Goal: Transaction & Acquisition: Purchase product/service

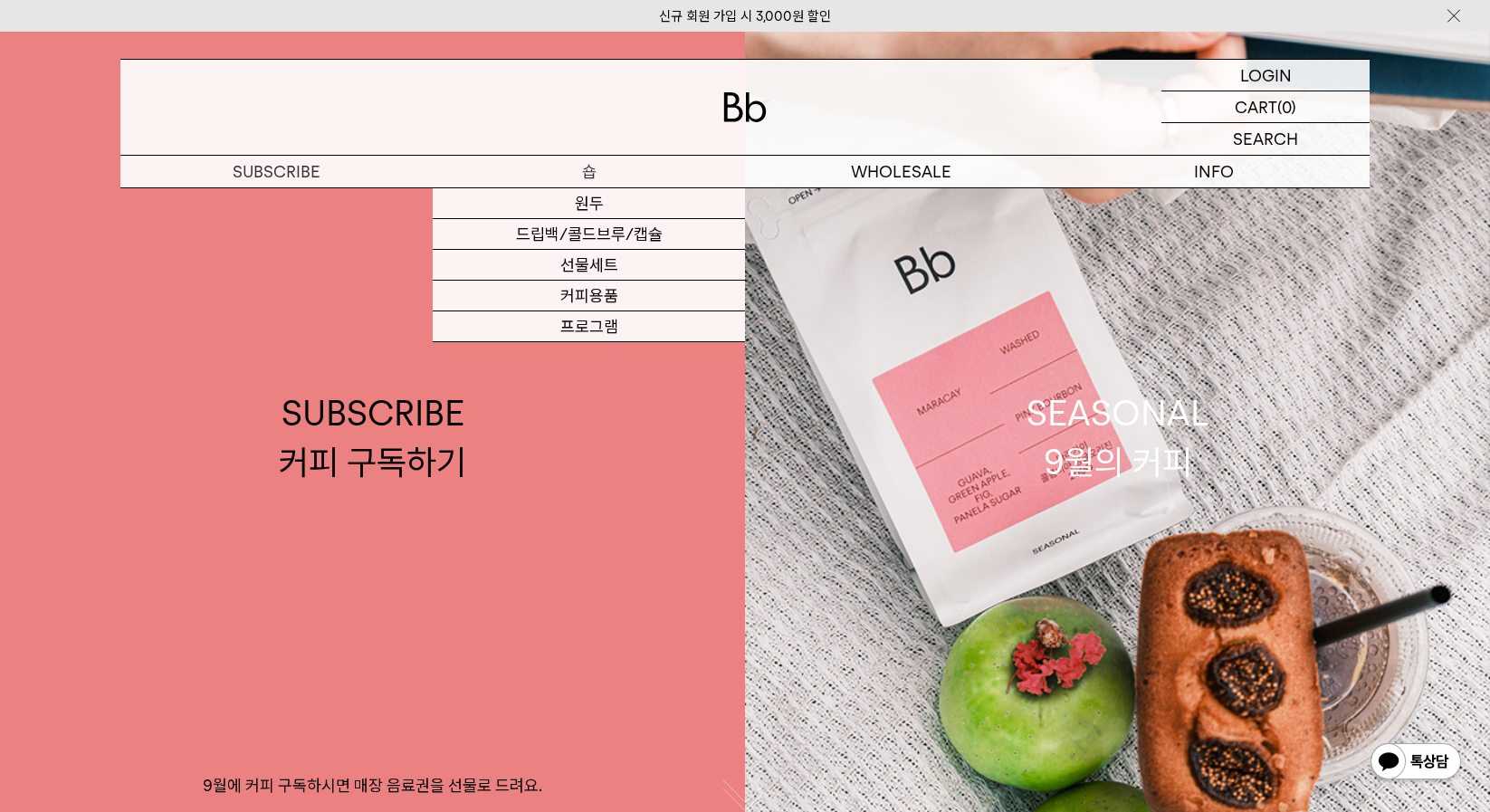
click at [576, 178] on p "숍" at bounding box center [588, 171] width 313 height 31
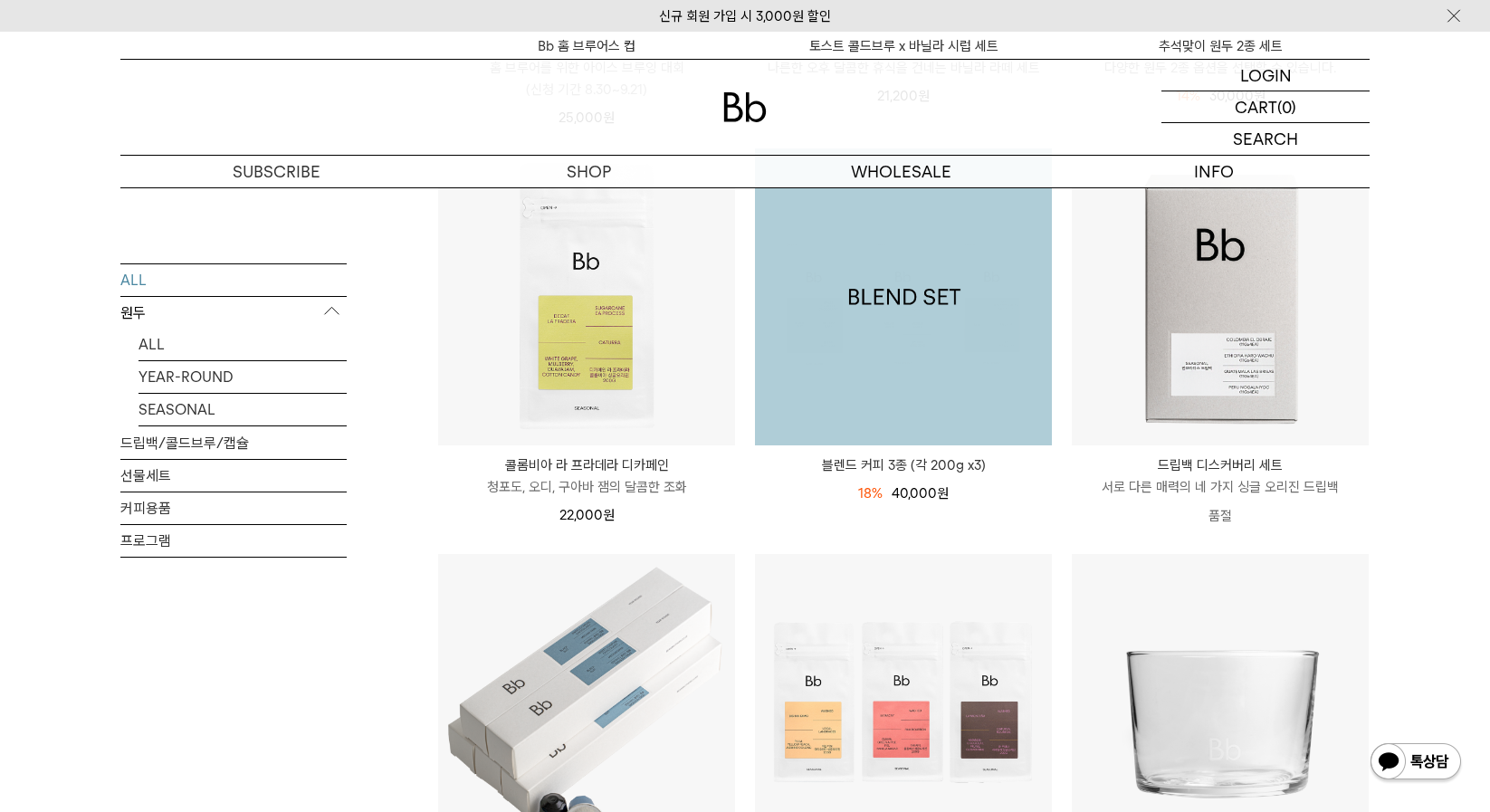
scroll to position [1177, 0]
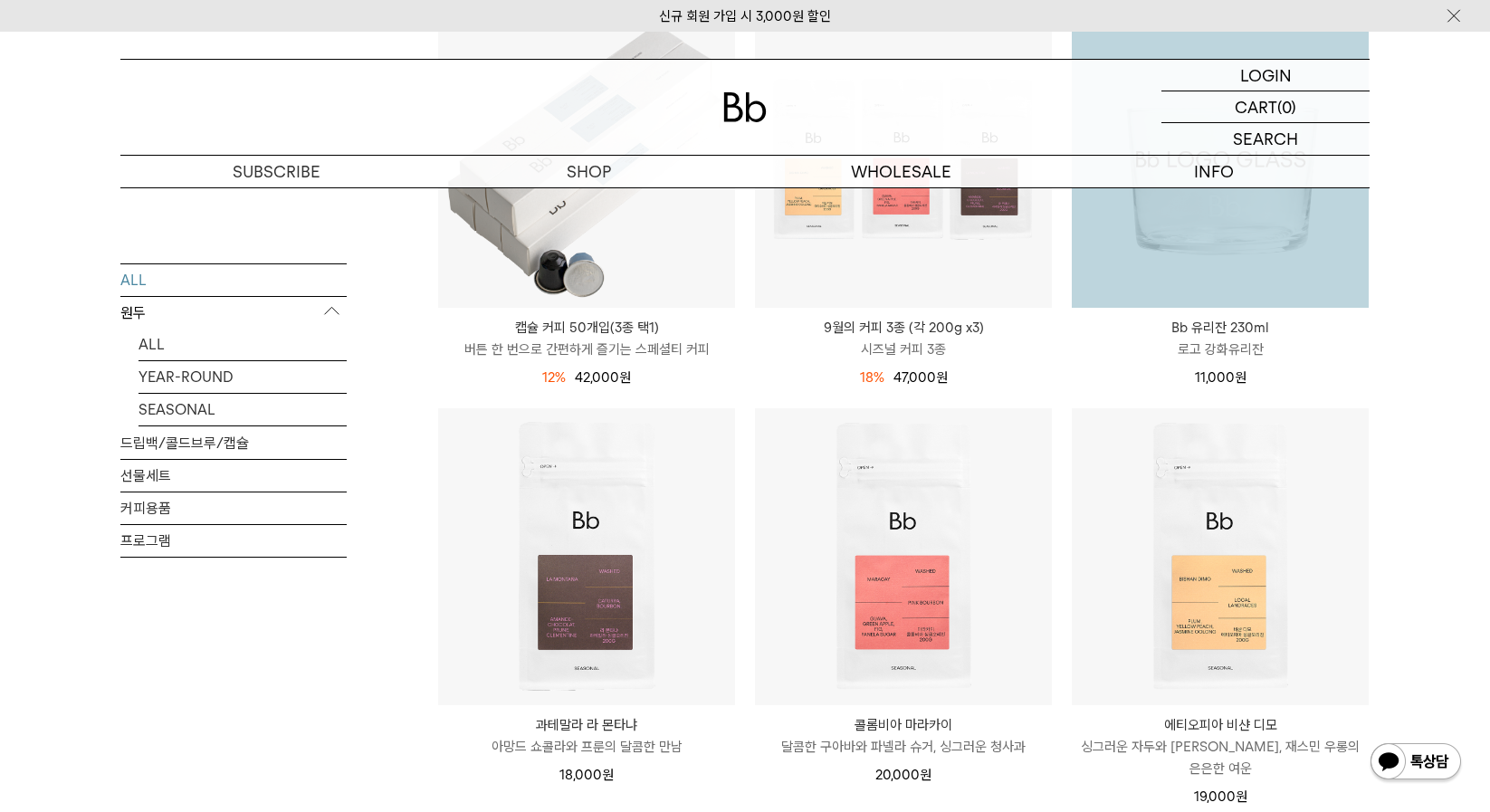
click at [1162, 279] on img at bounding box center [1220, 159] width 297 height 297
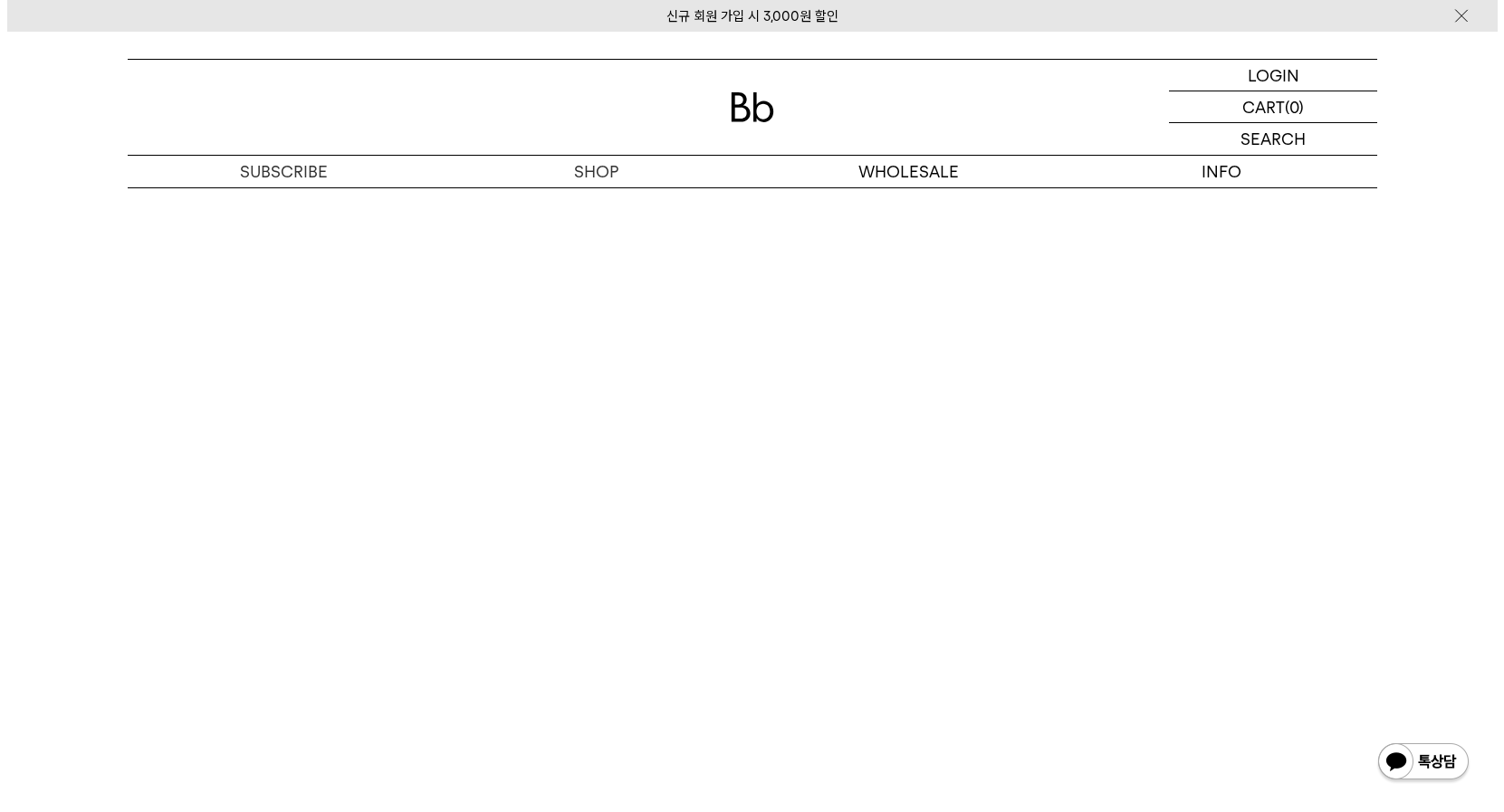
scroll to position [2172, 0]
